Goal: Task Accomplishment & Management: Use online tool/utility

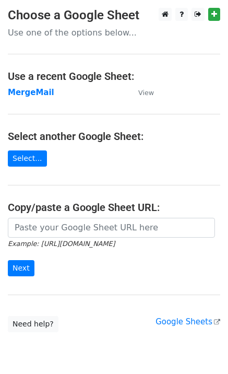
click at [32, 92] on strong "MergeMail" at bounding box center [31, 92] width 46 height 9
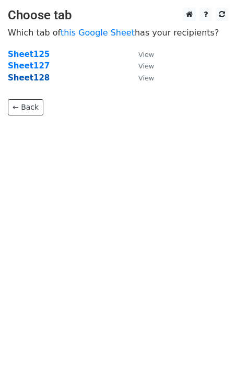
click at [36, 81] on strong "Sheet128" at bounding box center [29, 77] width 42 height 9
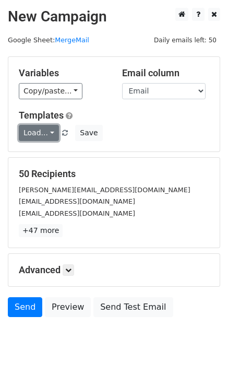
click at [46, 139] on link "Load..." at bounding box center [39, 133] width 40 height 16
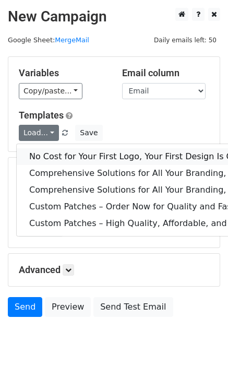
click at [69, 158] on link "No Cost for Your First Logo, Your First Design Is On Us!" at bounding box center [213, 156] width 393 height 17
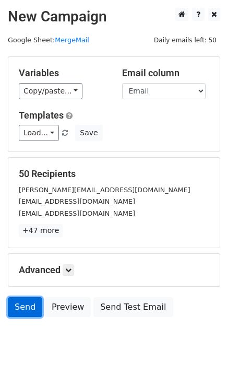
click at [30, 311] on link "Send" at bounding box center [25, 307] width 34 height 20
